Goal: Transaction & Acquisition: Purchase product/service

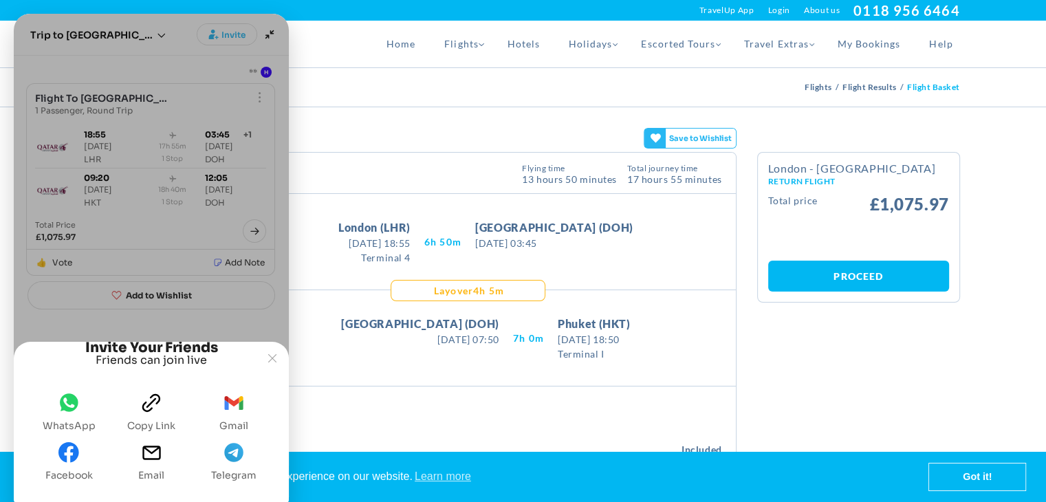
click at [69, 418] on span "whatsapp" at bounding box center [68, 407] width 21 height 28
click at [234, 417] on span "gmail" at bounding box center [233, 407] width 21 height 28
click at [278, 349] on button "Joyned Window" at bounding box center [272, 358] width 19 height 19
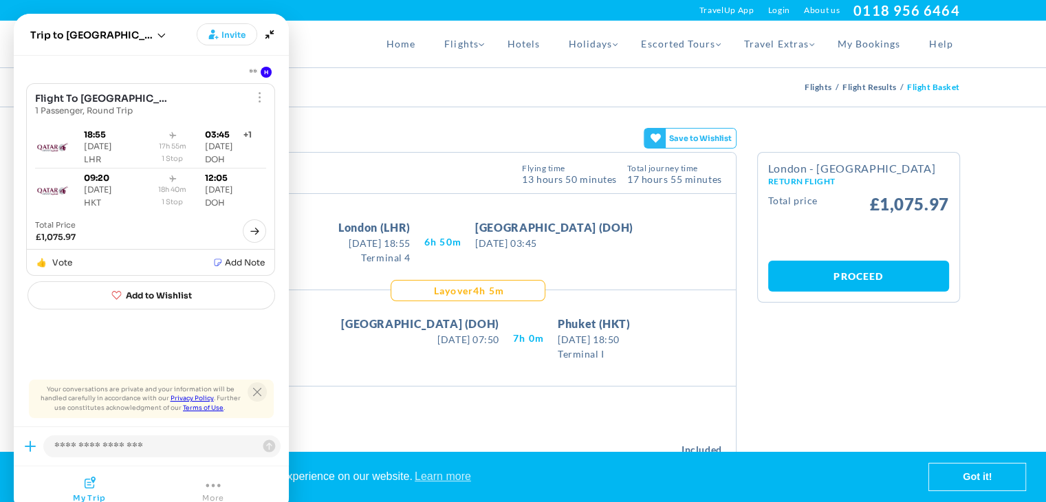
click at [254, 394] on icon "Close tooltip" at bounding box center [257, 392] width 8 height 8
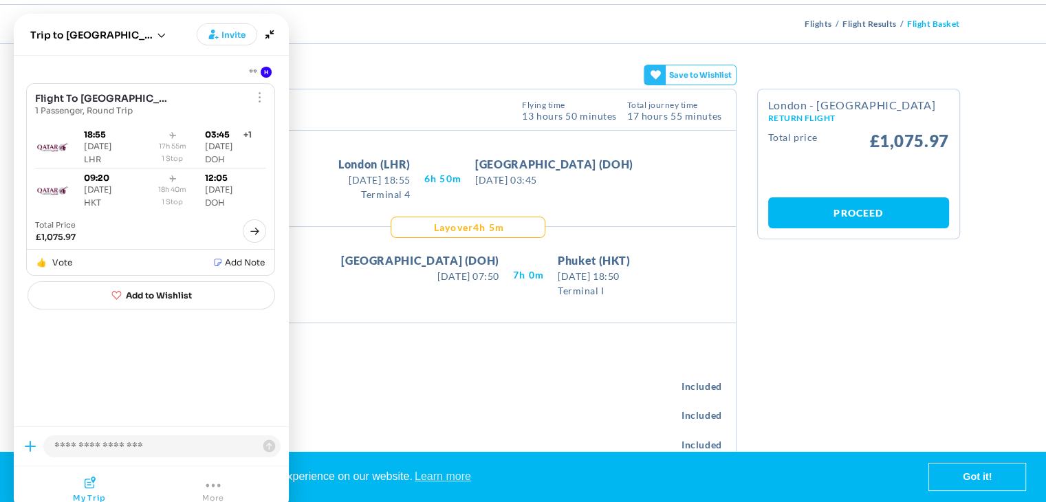
scroll to position [83, 0]
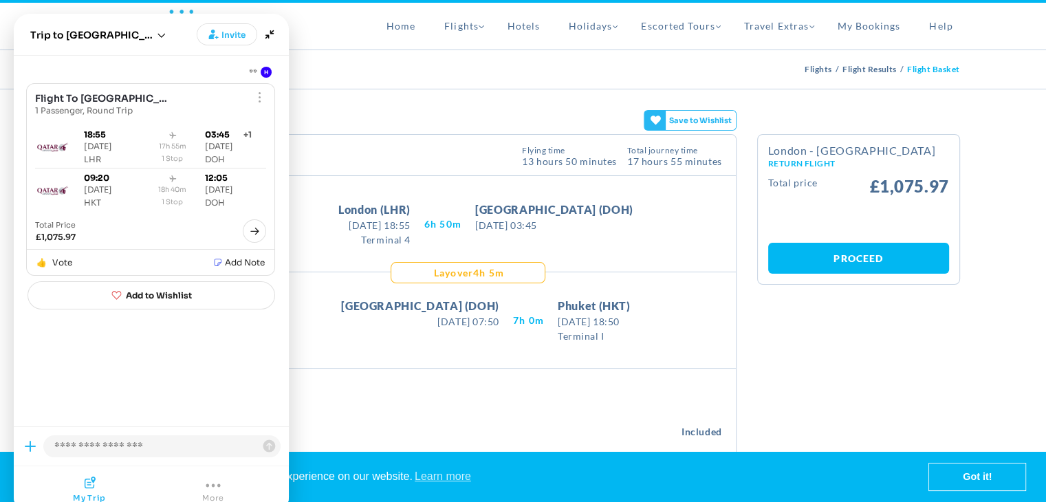
scroll to position [0, 0]
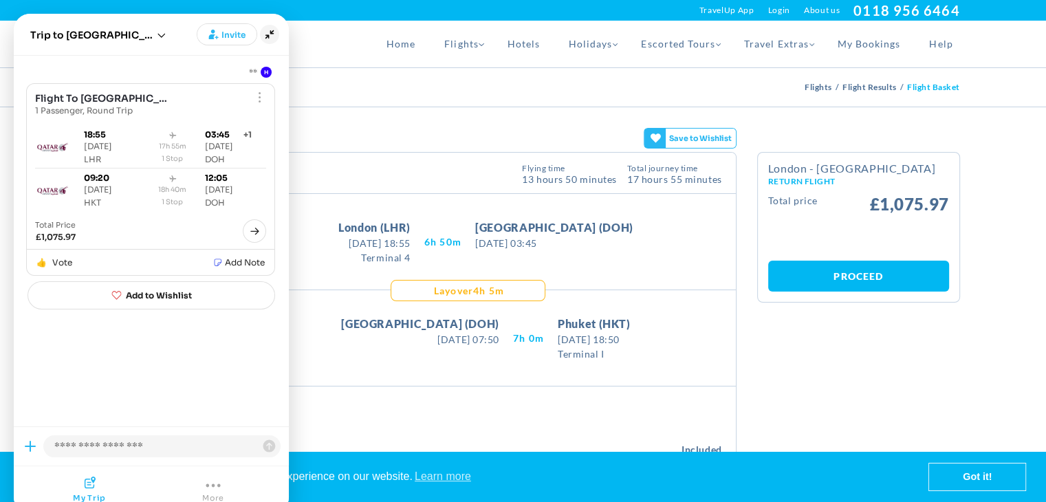
click at [273, 34] on icon "Minimize" at bounding box center [269, 34] width 19 height 19
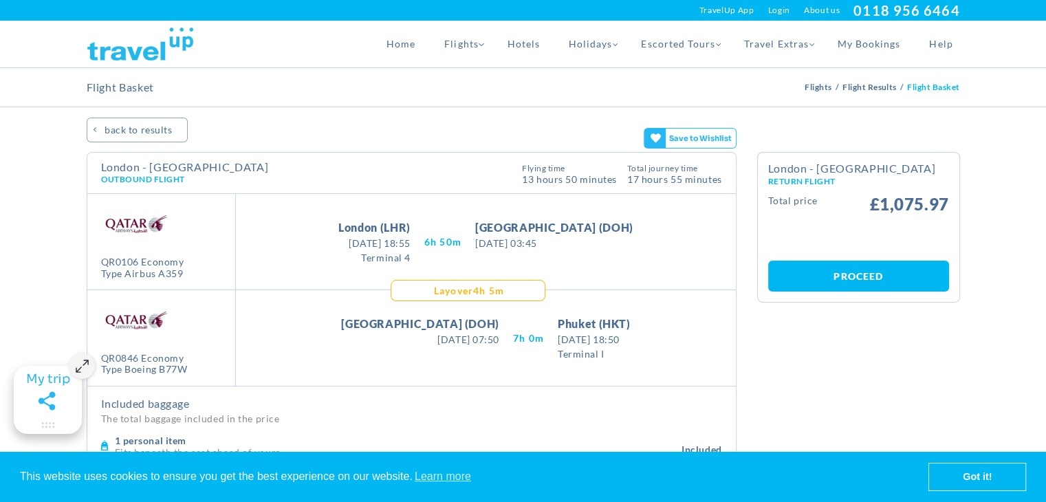
click at [659, 159] on icon at bounding box center [655, 164] width 10 height 10
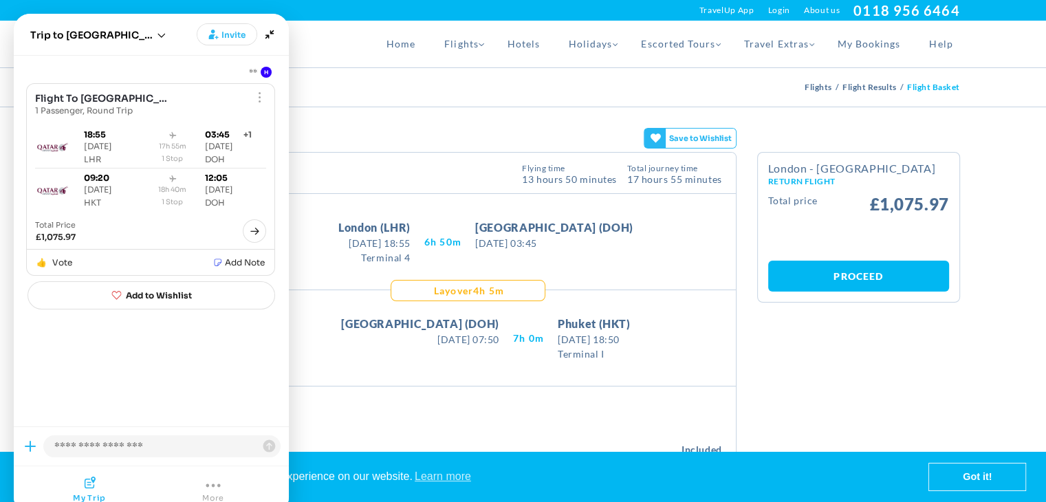
click at [211, 493] on span "More" at bounding box center [213, 498] width 22 height 10
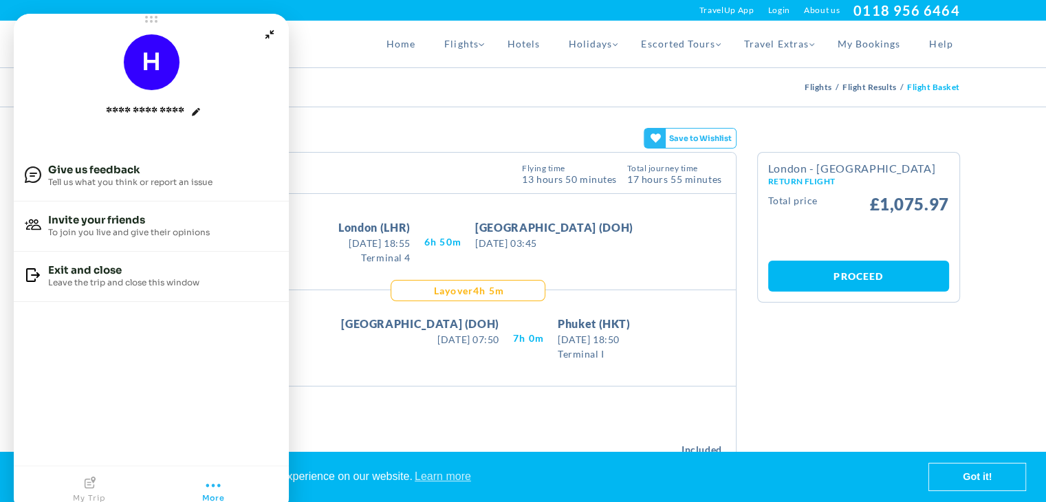
click at [94, 485] on icon "Joyned Window" at bounding box center [90, 482] width 11 height 12
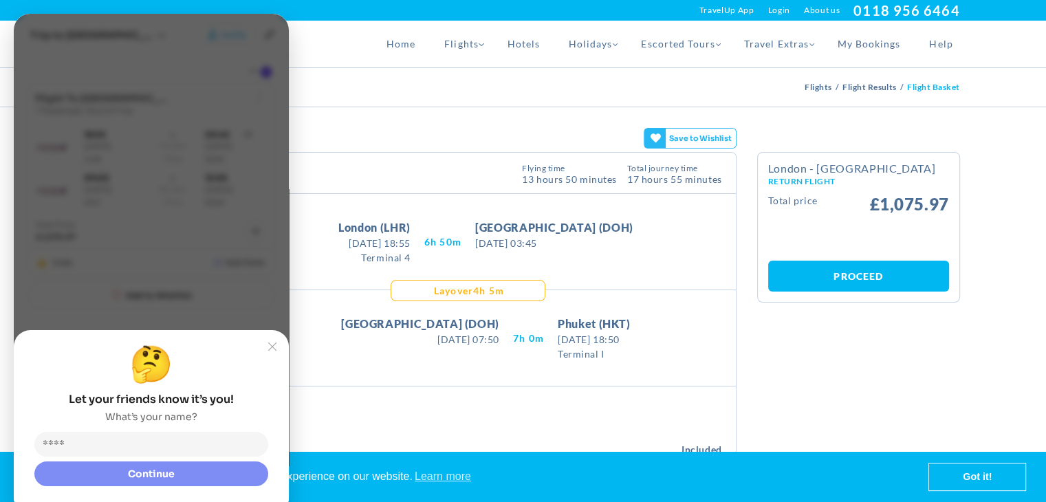
click at [0, 0] on slot "Joyned Window" at bounding box center [0, 0] width 0 height 0
click at [105, 449] on input "**" at bounding box center [154, 444] width 227 height 14
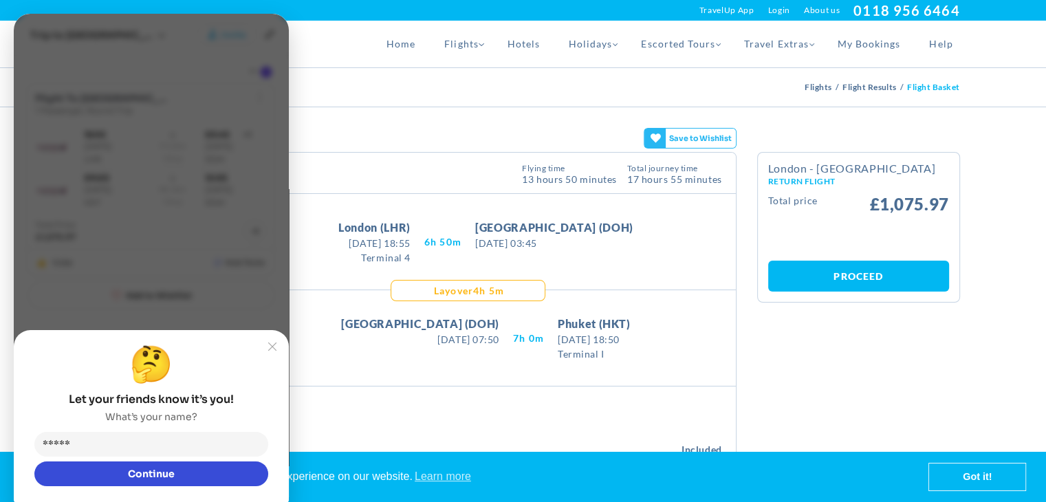
type input "*****"
click at [117, 471] on button "Continue" at bounding box center [151, 473] width 234 height 25
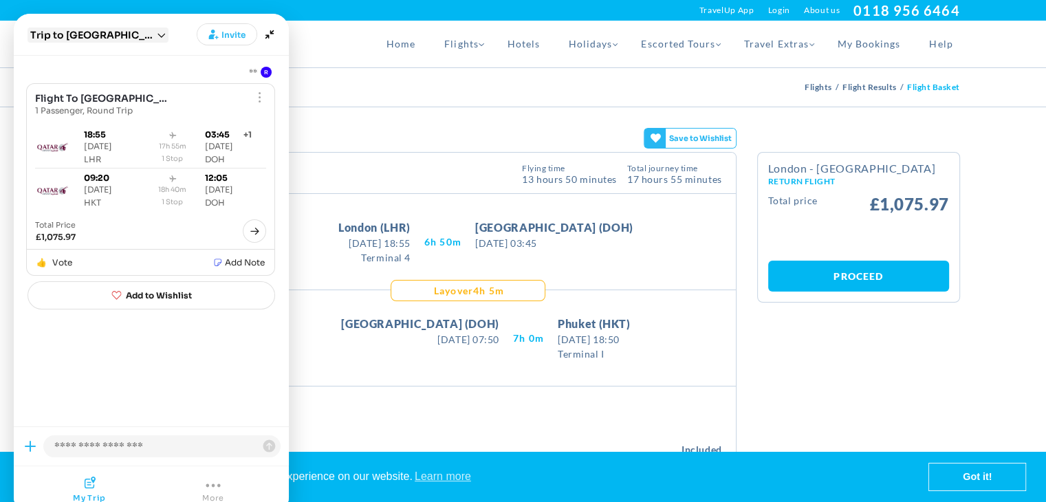
click at [157, 33] on icon "Open session list" at bounding box center [161, 35] width 8 height 5
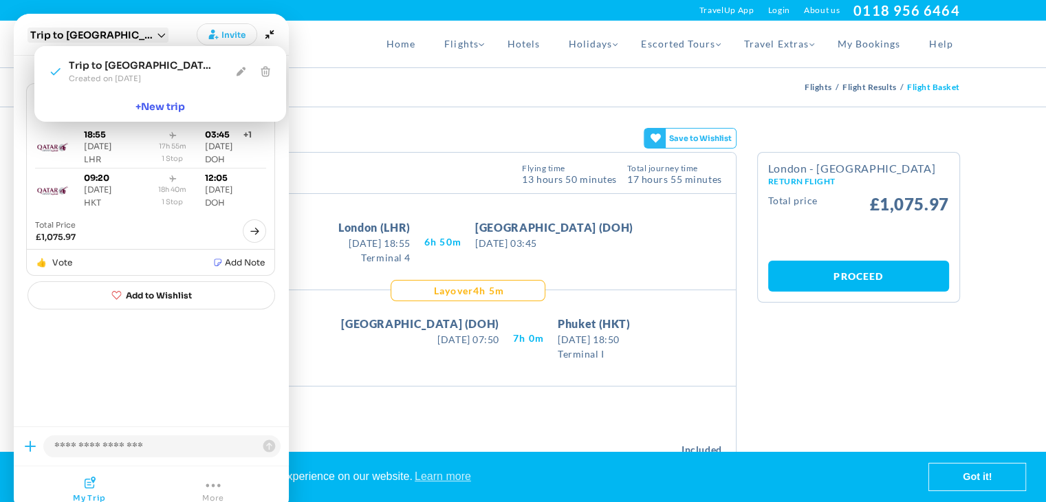
click at [157, 33] on icon "Open session list" at bounding box center [161, 35] width 8 height 5
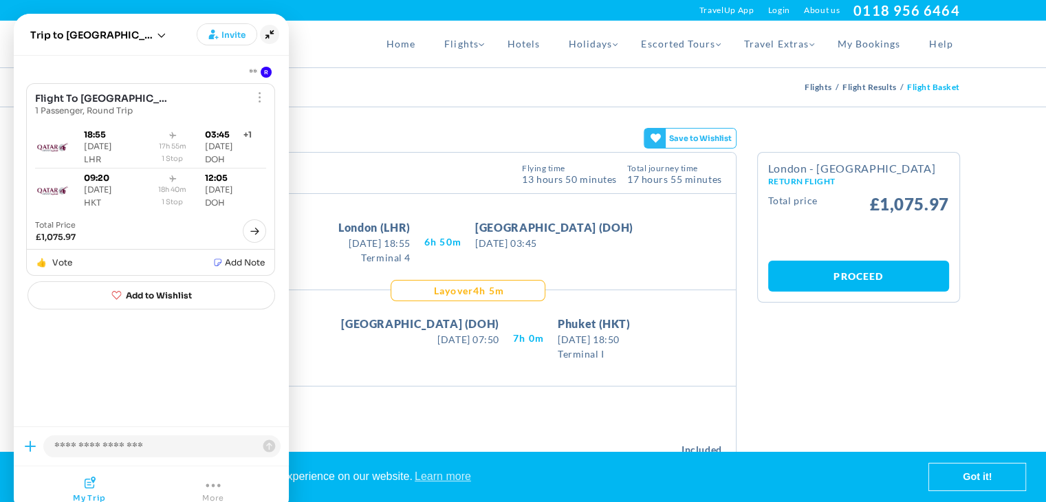
click at [270, 36] on icon "Minimize" at bounding box center [269, 34] width 19 height 19
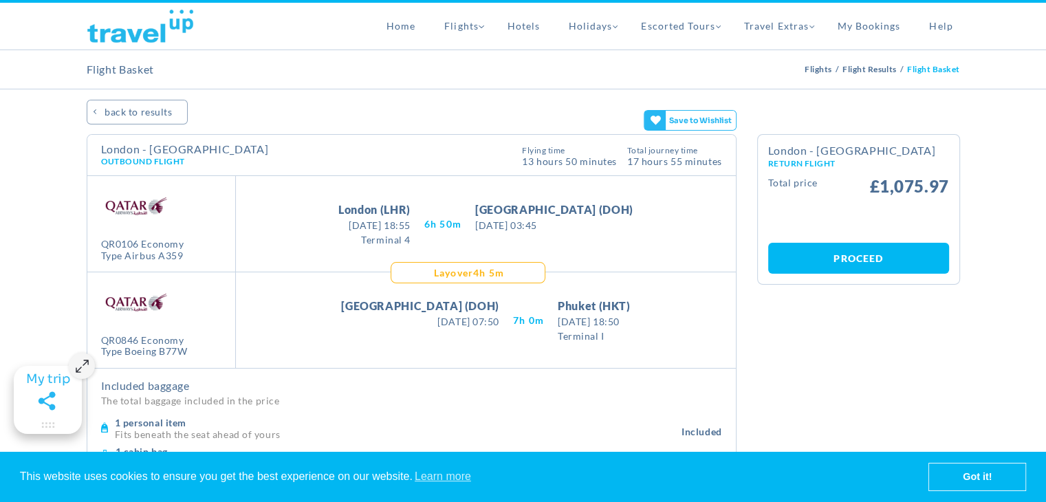
scroll to position [28, 0]
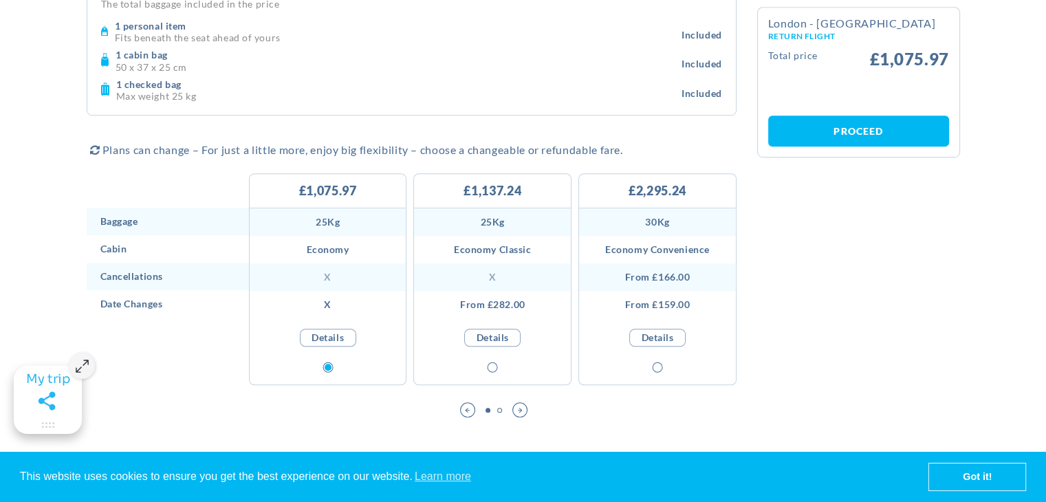
scroll to position [825, 0]
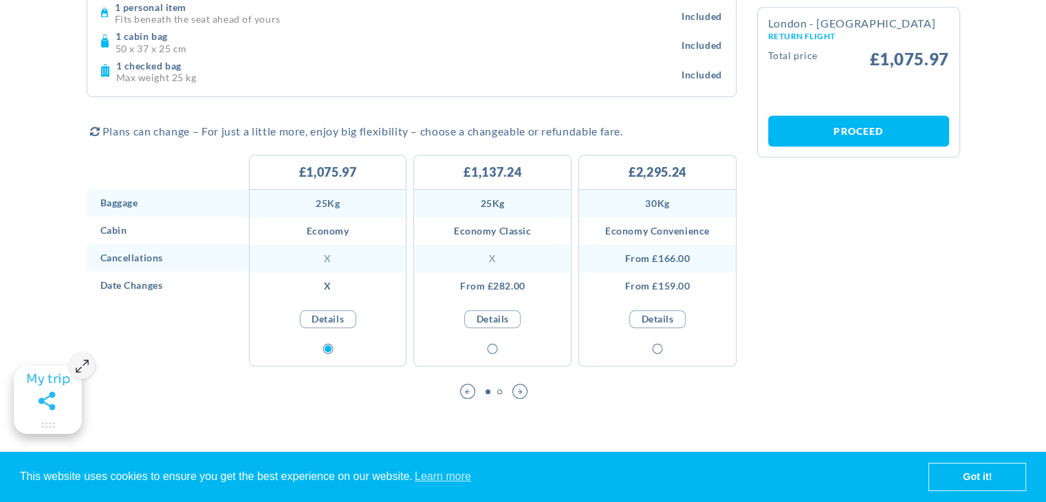
click at [488, 318] on link "Details" at bounding box center [492, 319] width 56 height 18
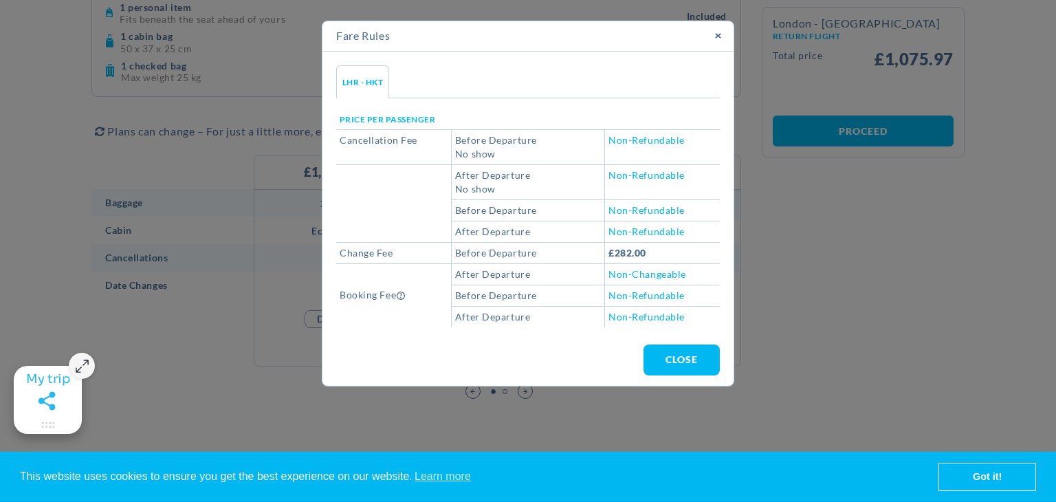
click at [653, 360] on button "close" at bounding box center [682, 359] width 76 height 31
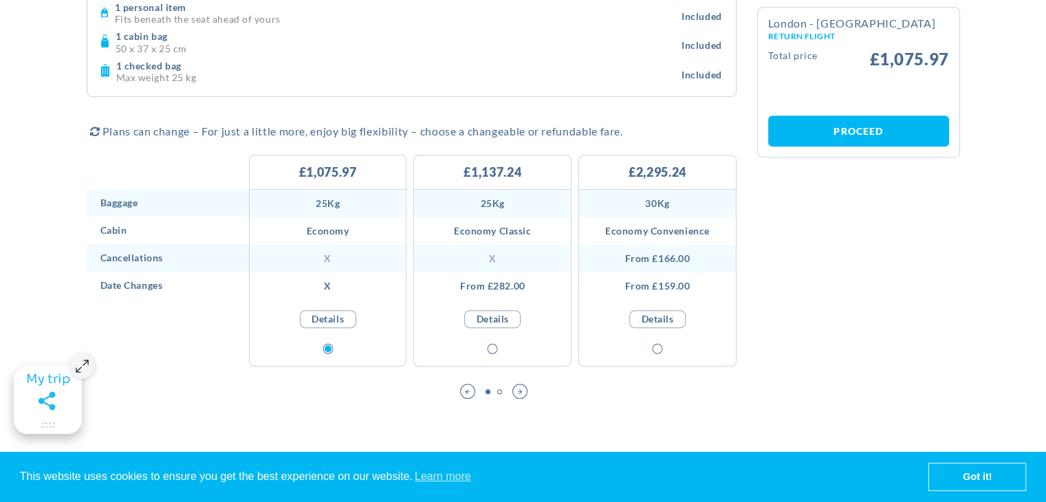
click at [517, 388] on div "Next slide" at bounding box center [519, 391] width 15 height 15
click at [468, 391] on span "Previous slide" at bounding box center [467, 391] width 4 height 1
click at [489, 349] on div at bounding box center [492, 349] width 157 height 0
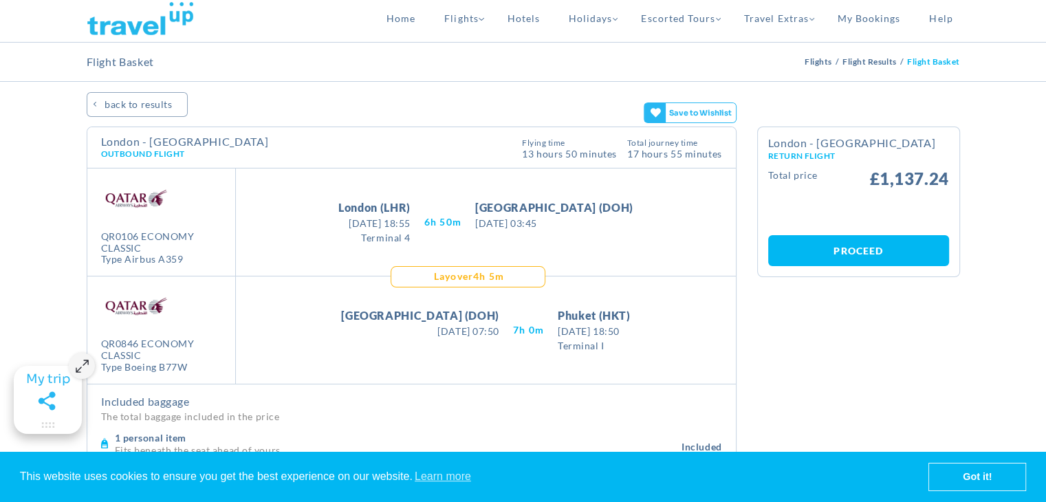
scroll to position [0, 0]
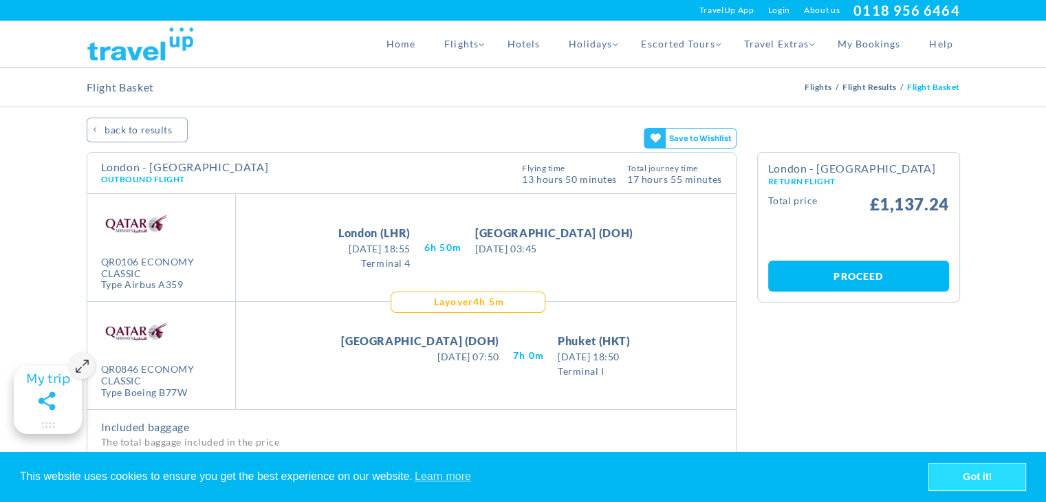
click at [1004, 478] on link "Got it!" at bounding box center [977, 477] width 96 height 28
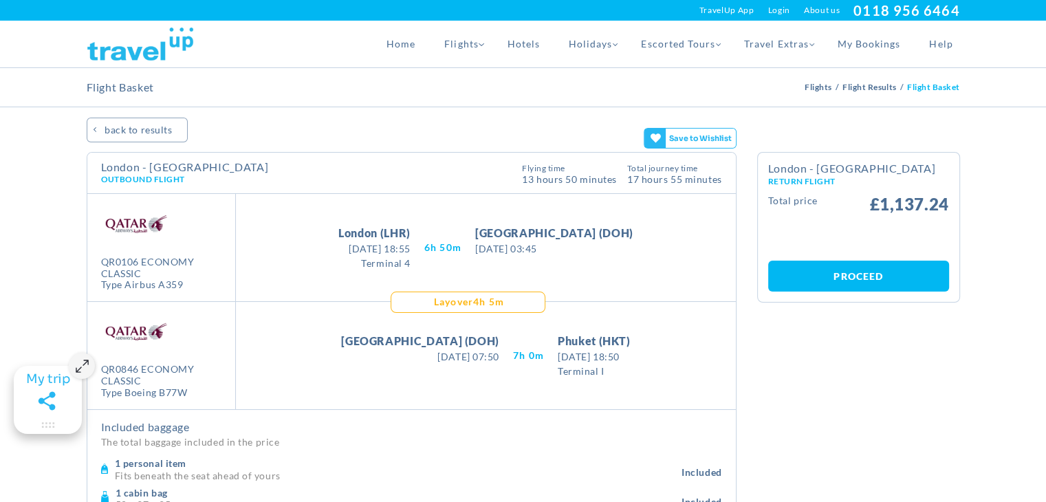
click at [659, 157] on icon at bounding box center [655, 164] width 12 height 14
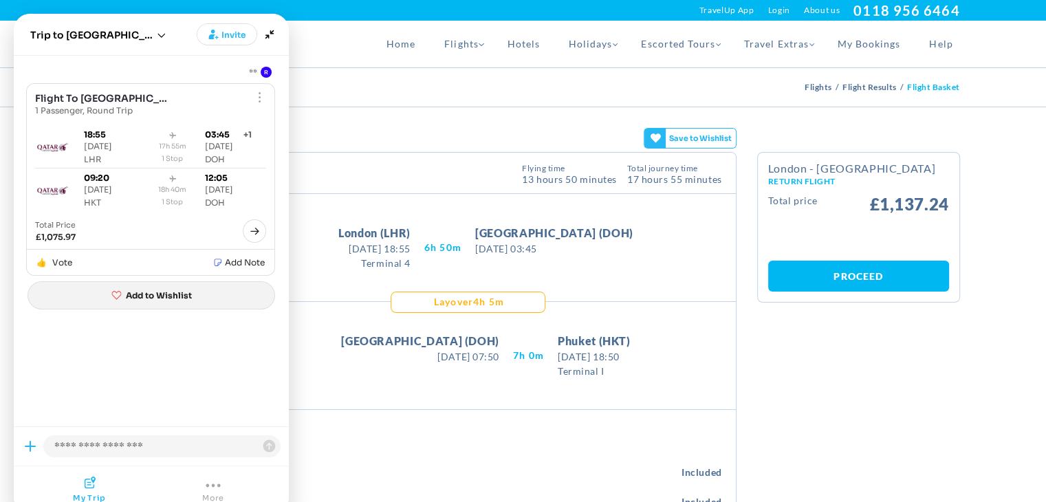
click at [120, 294] on icon "Joyned Window" at bounding box center [116, 295] width 10 height 8
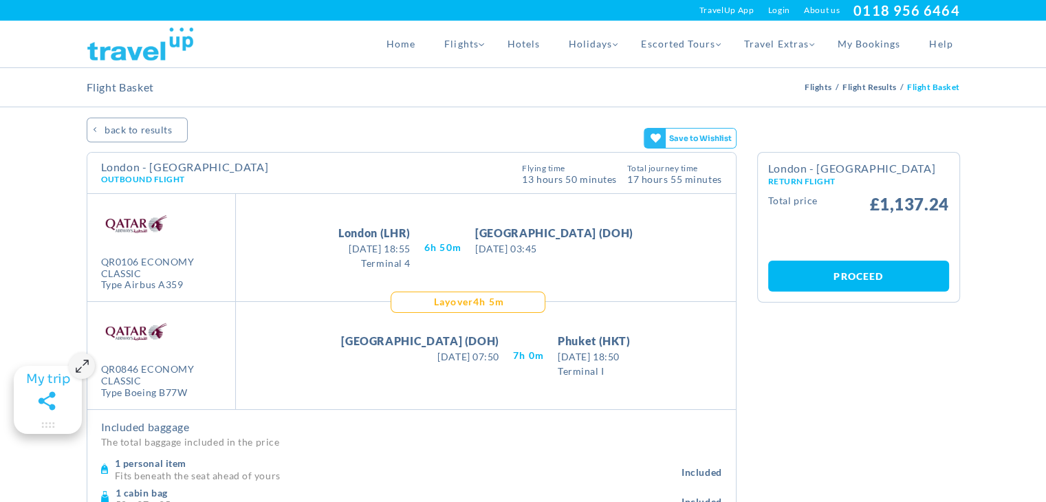
click at [32, 388] on gamitee-floater-minimize-handle "Maximize" at bounding box center [48, 400] width 68 height 68
